Goal: Navigation & Orientation: Understand site structure

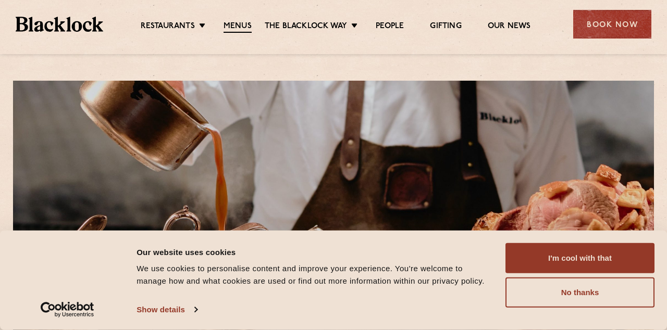
click at [586, 256] on button "I'm cool with that" at bounding box center [580, 258] width 149 height 30
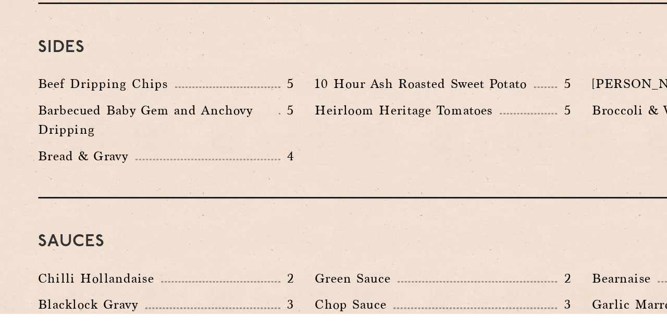
scroll to position [1556, 0]
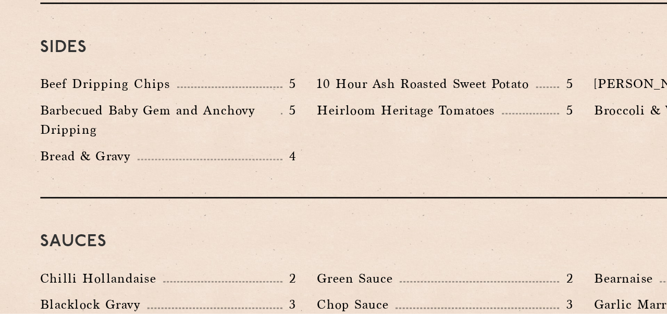
click at [499, 124] on h3 "Sides" at bounding box center [333, 131] width 607 height 14
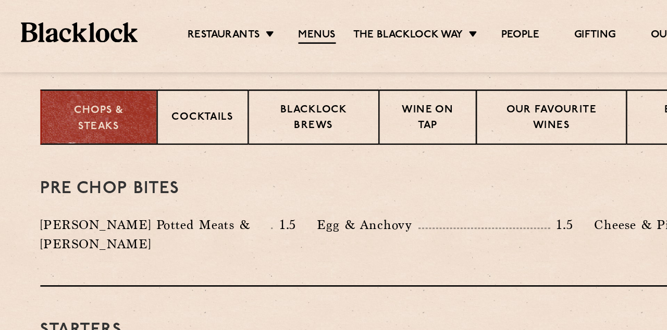
scroll to position [368, 0]
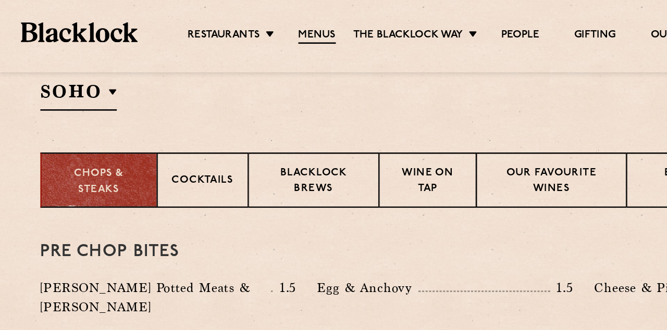
click at [199, 25] on li "Restaurants Soho City Shoreditch Covent Garden Canary Wharf Manchester Birmingh…" at bounding box center [176, 26] width 70 height 11
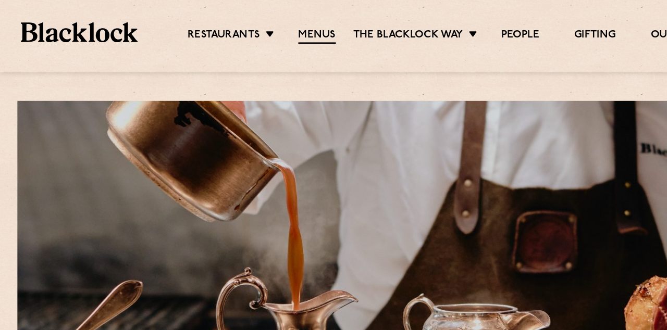
scroll to position [0, 0]
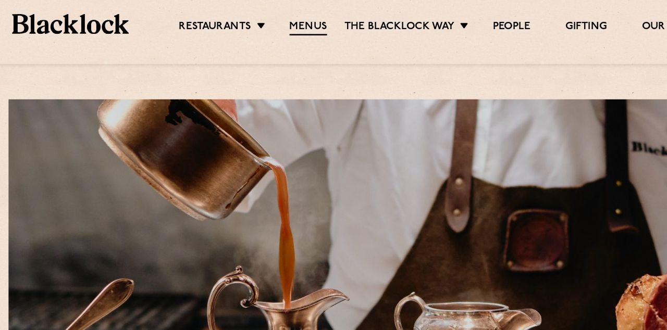
click at [336, 24] on link "The Blacklock Way" at bounding box center [306, 26] width 82 height 10
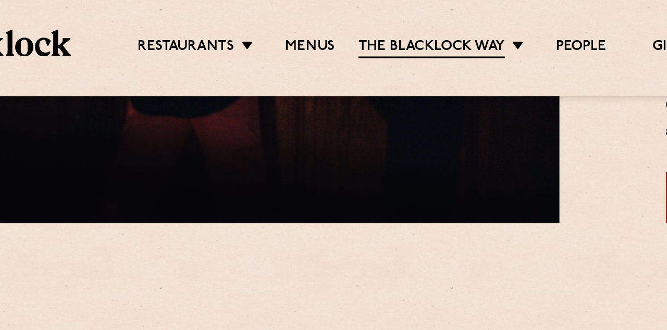
scroll to position [801, 0]
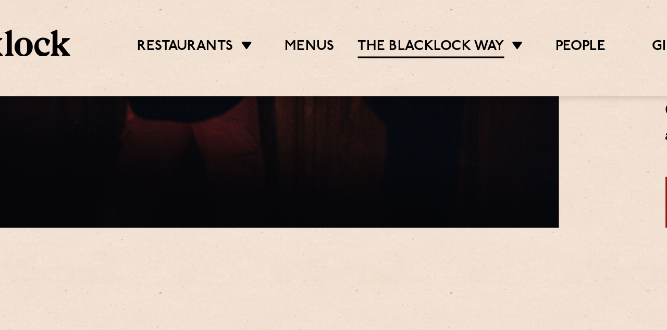
click at [396, 29] on link "People" at bounding box center [390, 26] width 28 height 10
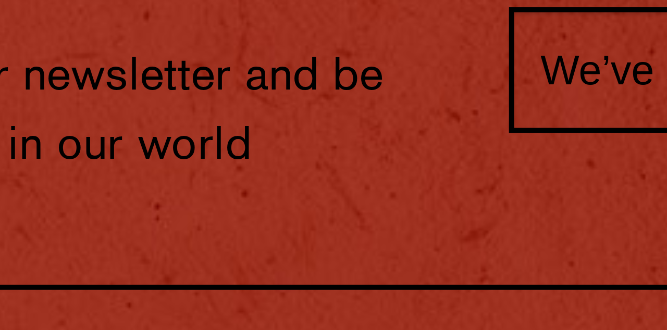
scroll to position [2018, 0]
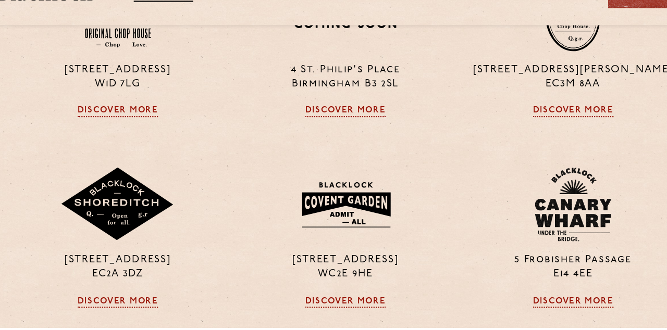
scroll to position [520, 0]
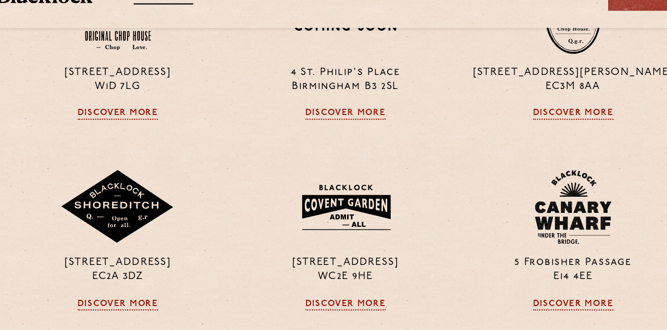
click at [569, 306] on link "Discover More" at bounding box center [541, 307] width 73 height 10
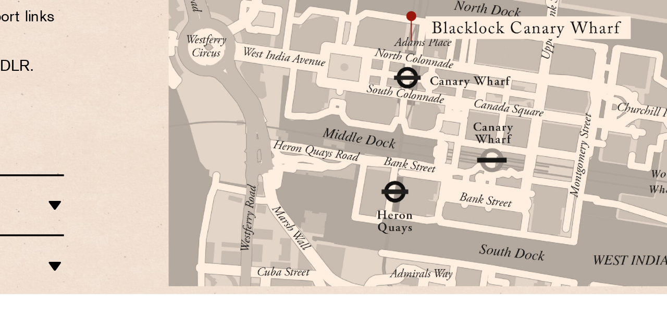
scroll to position [532, 0]
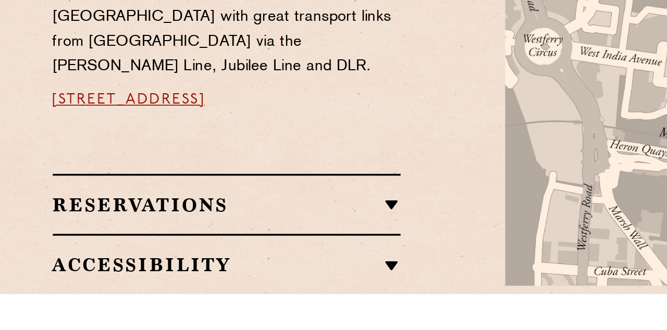
click at [222, 307] on h2 "Accessibility" at bounding box center [130, 313] width 200 height 13
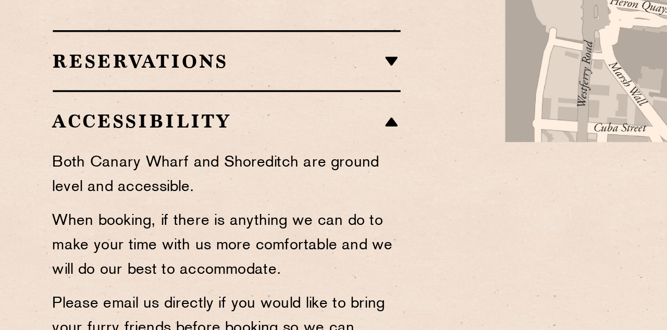
scroll to position [683, 0]
